Goal: Contribute content

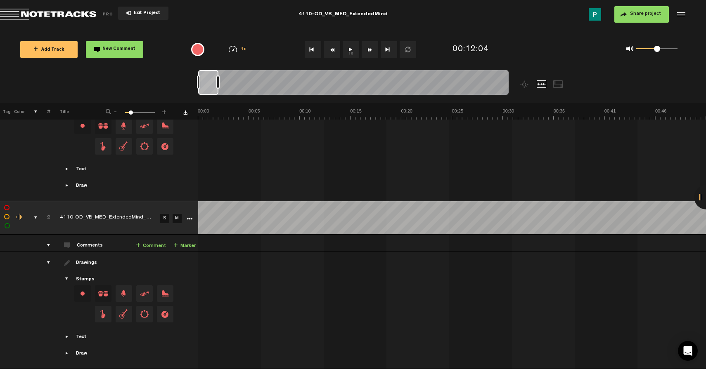
drag, startPoint x: 493, startPoint y: 88, endPoint x: 183, endPoint y: 69, distance: 311.0
click at [183, 29] on div "Loading... 100% + Add Track New Comment 1x 0.25x 0.5x 0.75x 1x 1.25x 1.5x 1.75x…" at bounding box center [353, 29] width 706 height 0
click at [166, 216] on link "S" at bounding box center [164, 218] width 9 height 9
click at [353, 52] on button "1x" at bounding box center [351, 49] width 17 height 17
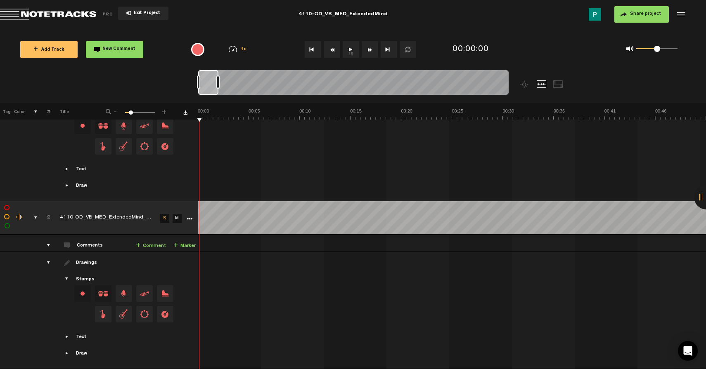
click at [348, 47] on button "1x" at bounding box center [351, 49] width 17 height 17
click at [346, 52] on button "1x" at bounding box center [351, 49] width 17 height 17
click at [350, 50] on button "1x" at bounding box center [351, 49] width 17 height 17
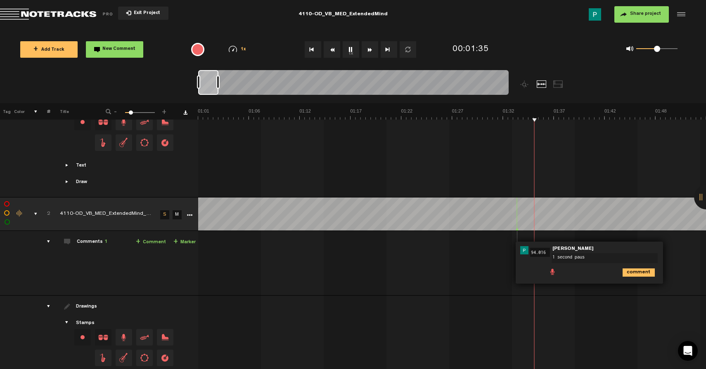
type textarea "1 second pause"
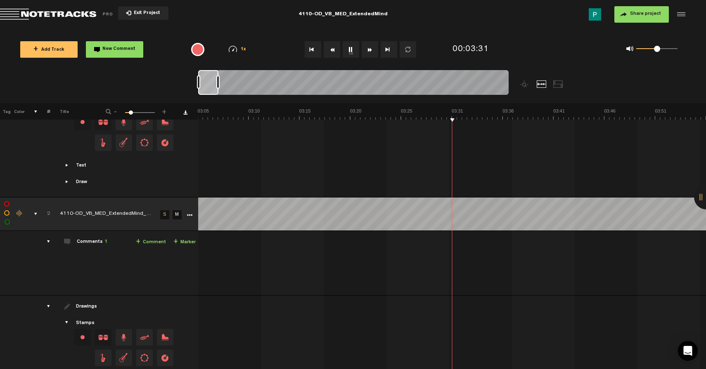
scroll to position [0, 1829]
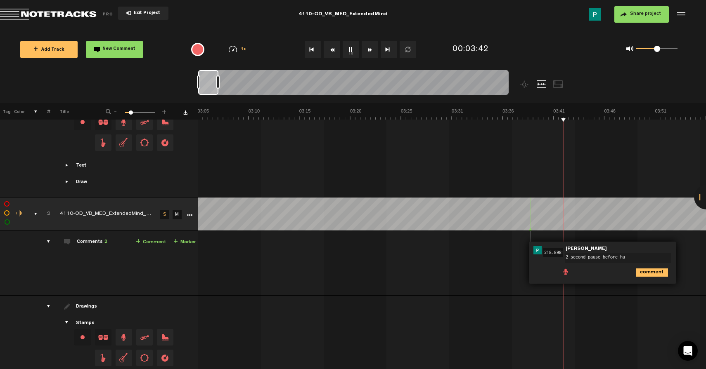
type textarea "2 second pause before hum"
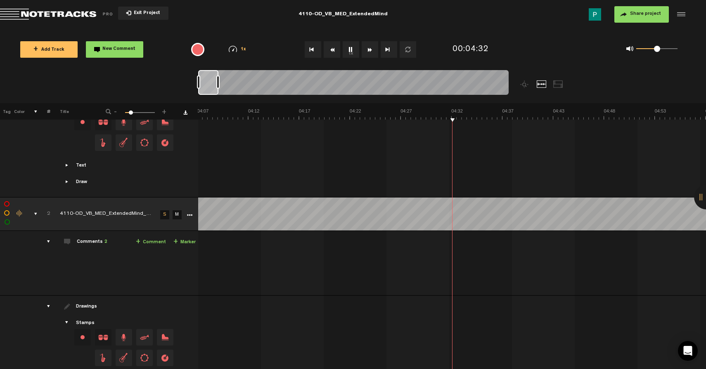
scroll to position [0, 2439]
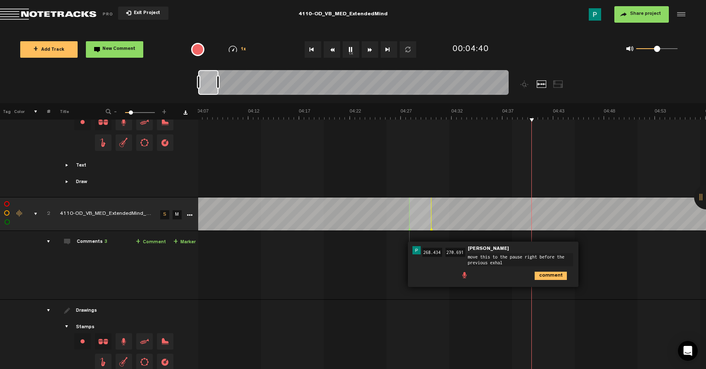
type textarea "move this to the pause right before the previous exhale"
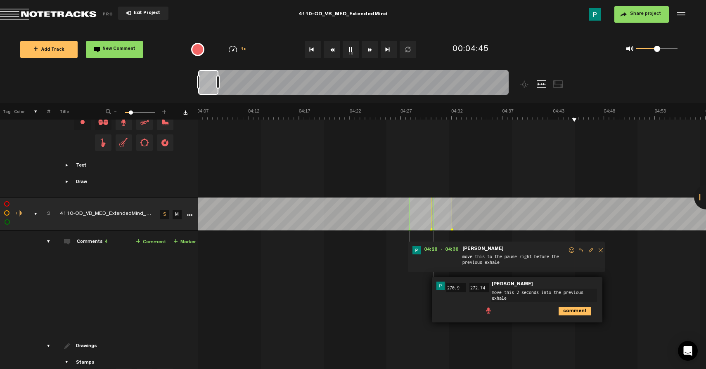
click at [518, 290] on textarea "move this 2 seconds into the previous exhale" at bounding box center [544, 295] width 106 height 13
type textarea "move this 1.5 seconds into the previous exhale"
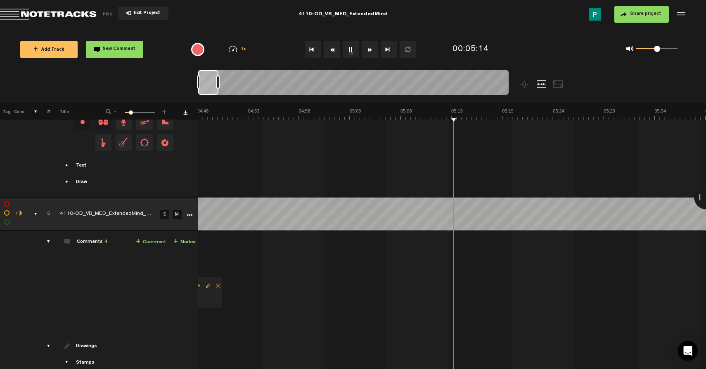
scroll to position [0, 2846]
click at [352, 47] on button "1x" at bounding box center [351, 49] width 17 height 17
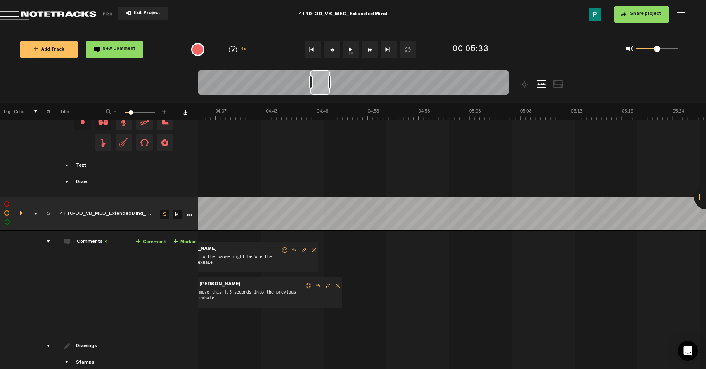
drag, startPoint x: 210, startPoint y: 85, endPoint x: 323, endPoint y: 79, distance: 113.2
click at [323, 79] on div at bounding box center [319, 82] width 19 height 25
click at [350, 52] on button "1x" at bounding box center [351, 49] width 17 height 17
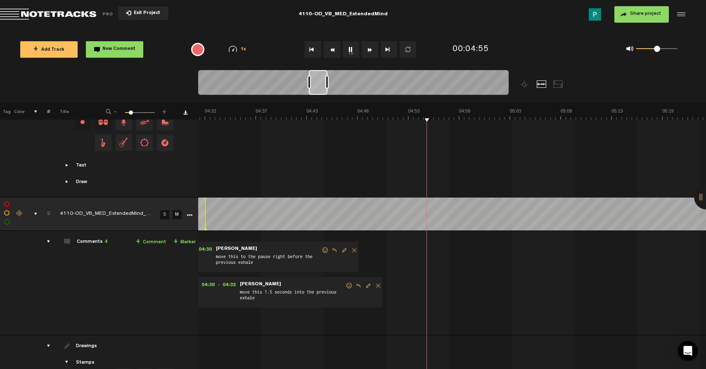
click at [317, 83] on div at bounding box center [318, 82] width 19 height 25
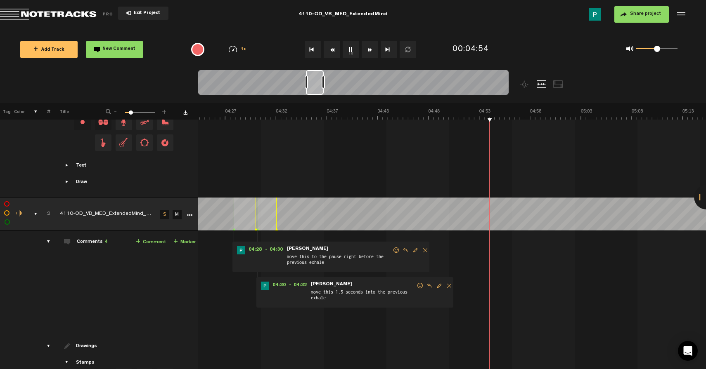
scroll to position [0, 2564]
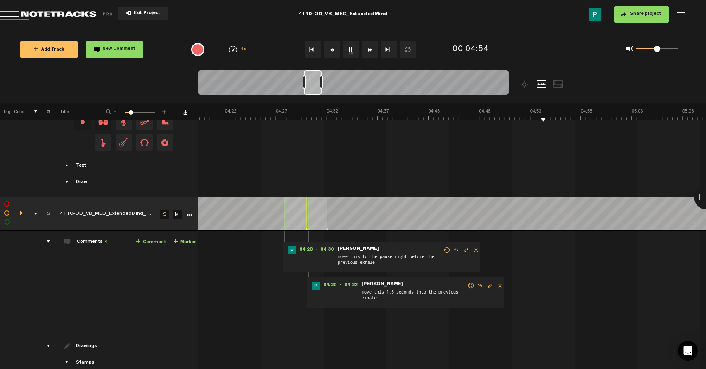
drag, startPoint x: 319, startPoint y: 87, endPoint x: 315, endPoint y: 87, distance: 4.5
click at [315, 87] on div at bounding box center [313, 82] width 18 height 25
click at [284, 207] on div at bounding box center [284, 214] width 0 height 33
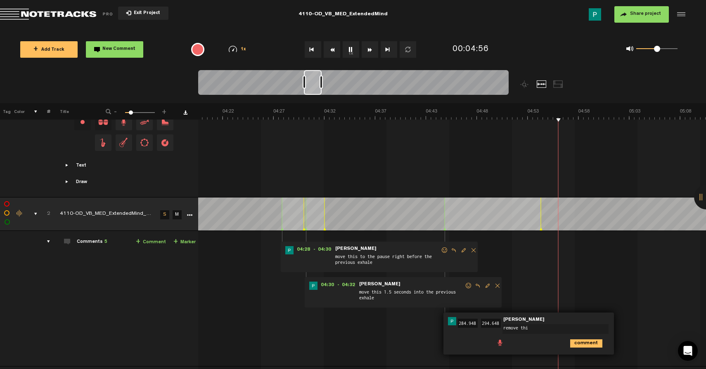
type textarea "remove this"
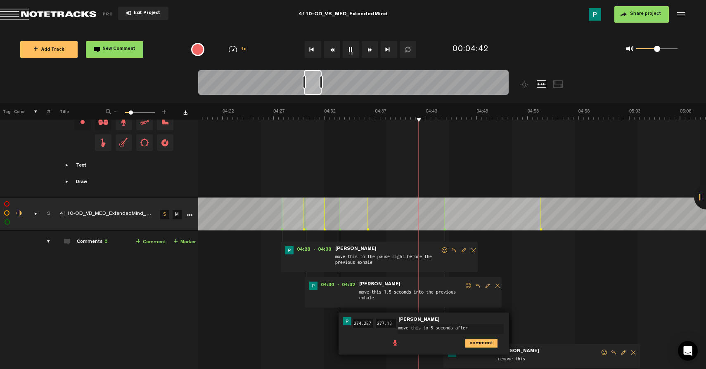
scroll to position [0, 0]
type textarea "move this to 5 seconds after "notice any residual vibration""
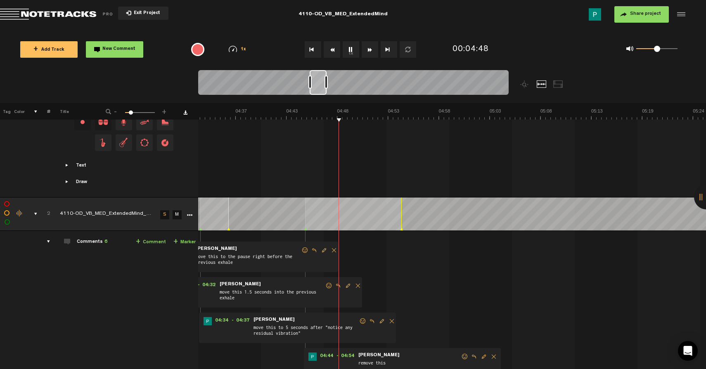
scroll to position [0, 2716]
drag, startPoint x: 311, startPoint y: 81, endPoint x: 317, endPoint y: 80, distance: 6.2
click at [317, 80] on div at bounding box center [318, 82] width 17 height 25
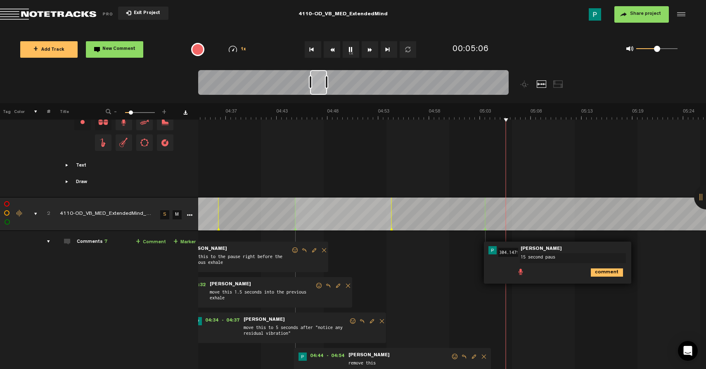
type textarea "15 second pause"
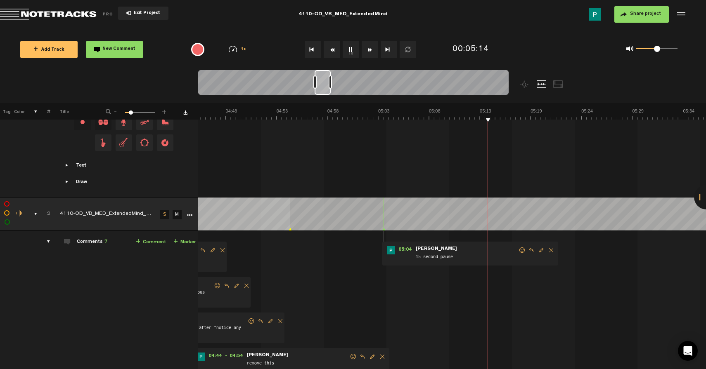
scroll to position [0, 2929]
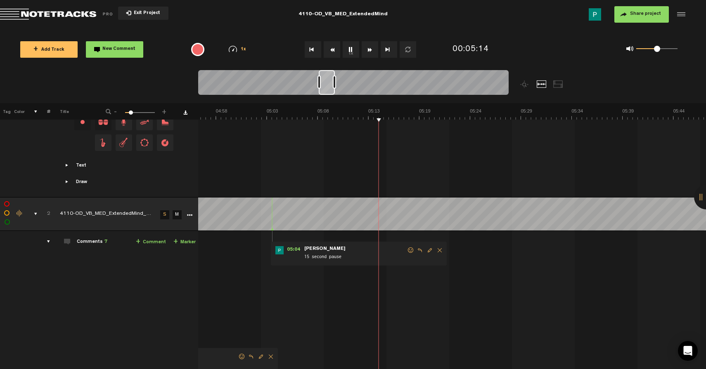
drag, startPoint x: 318, startPoint y: 88, endPoint x: 327, endPoint y: 87, distance: 8.7
click at [327, 87] on div at bounding box center [327, 82] width 16 height 25
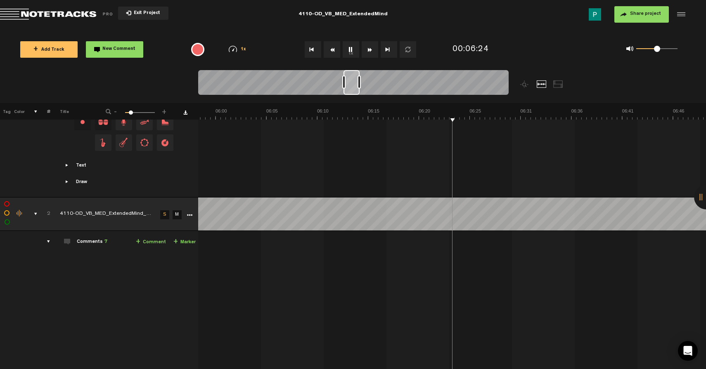
scroll to position [0, 3539]
click at [349, 47] on button "1x" at bounding box center [351, 49] width 17 height 17
click at [350, 49] on button "1x" at bounding box center [351, 49] width 17 height 17
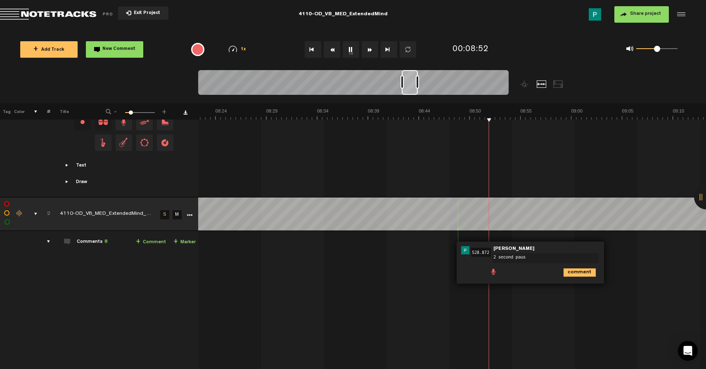
type textarea "2 second pause"
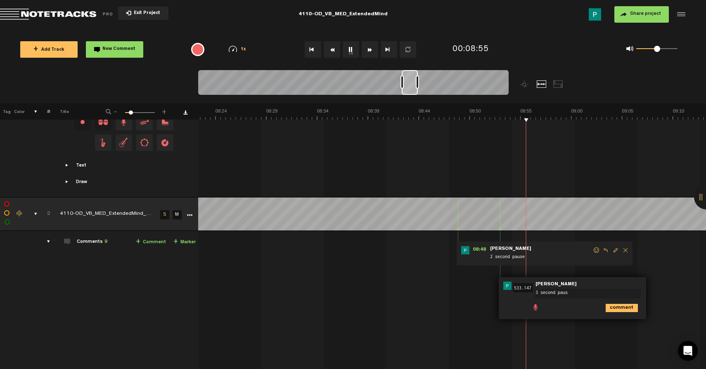
type textarea "3 second pause"
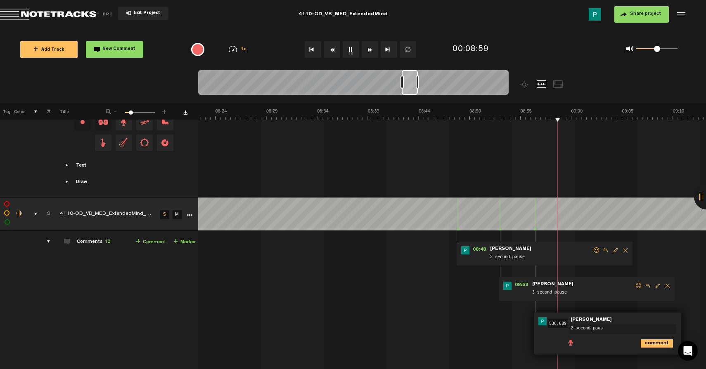
type textarea "2 second pause"
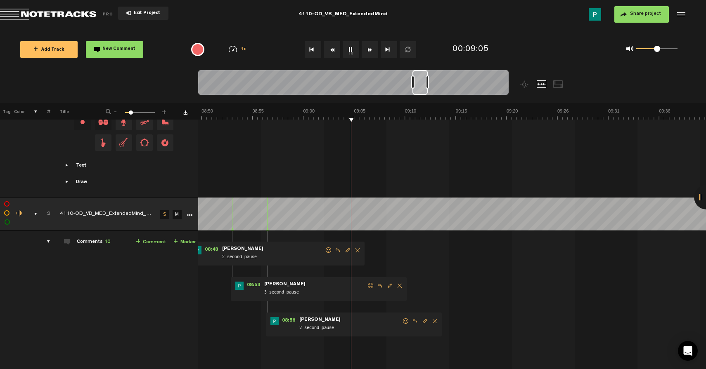
scroll to position [0, 5330]
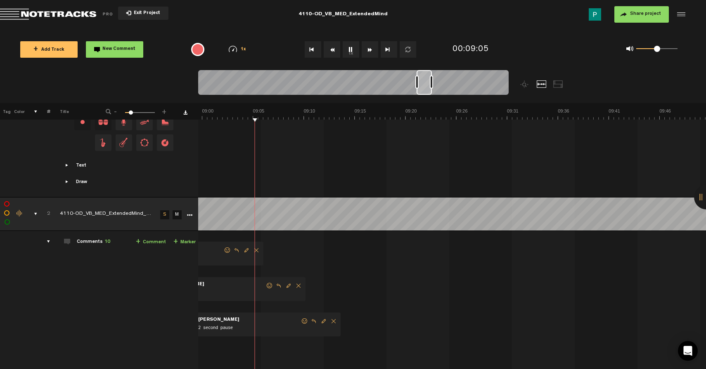
drag, startPoint x: 407, startPoint y: 84, endPoint x: 423, endPoint y: 82, distance: 15.4
click at [423, 82] on div at bounding box center [423, 82] width 15 height 25
drag, startPoint x: 423, startPoint y: 82, endPoint x: 654, endPoint y: 249, distance: 285.2
click at [425, 82] on div at bounding box center [424, 82] width 14 height 25
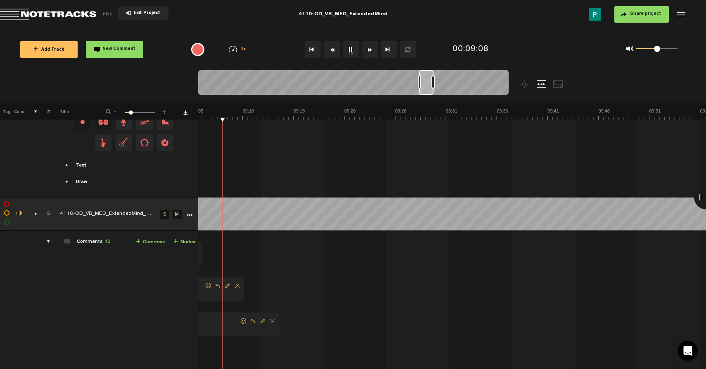
scroll to position [0, 5392]
drag, startPoint x: 427, startPoint y: 88, endPoint x: 435, endPoint y: 85, distance: 7.8
click at [435, 85] on div at bounding box center [429, 82] width 14 height 25
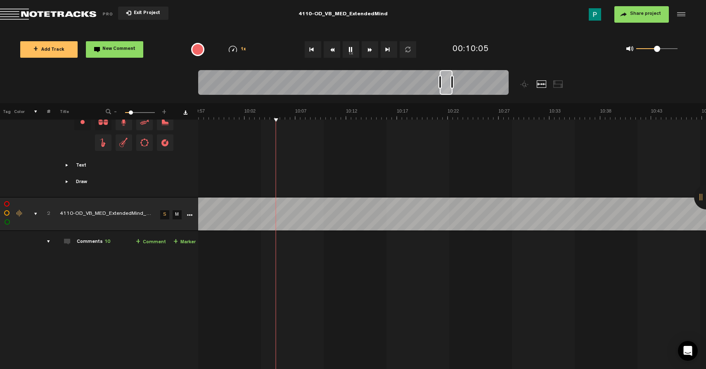
scroll to position [0, 5898]
drag, startPoint x: 433, startPoint y: 87, endPoint x: 447, endPoint y: 84, distance: 13.4
click at [447, 84] on div at bounding box center [446, 82] width 13 height 25
drag, startPoint x: 456, startPoint y: 87, endPoint x: 470, endPoint y: 85, distance: 13.4
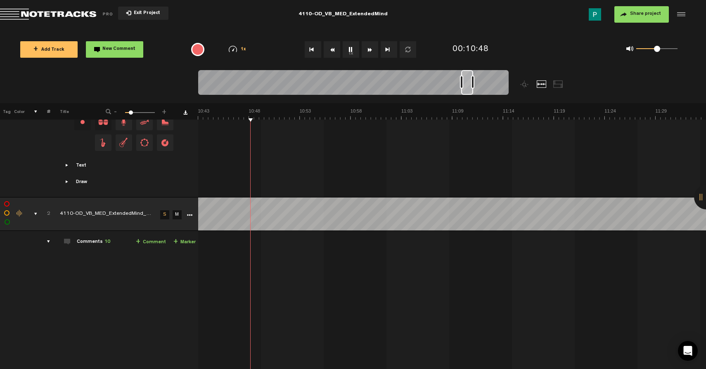
click at [470, 85] on div at bounding box center [467, 82] width 12 height 25
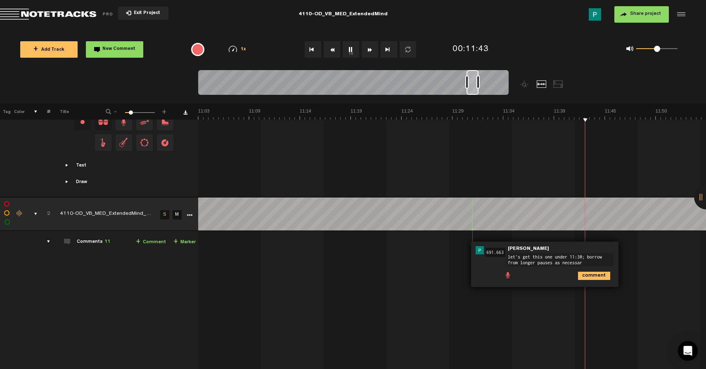
type textarea "let's get this one under 11:30; borrow from longer pauses as necessary"
click at [350, 53] on button "1x" at bounding box center [351, 49] width 17 height 17
